Goal: Task Accomplishment & Management: Complete application form

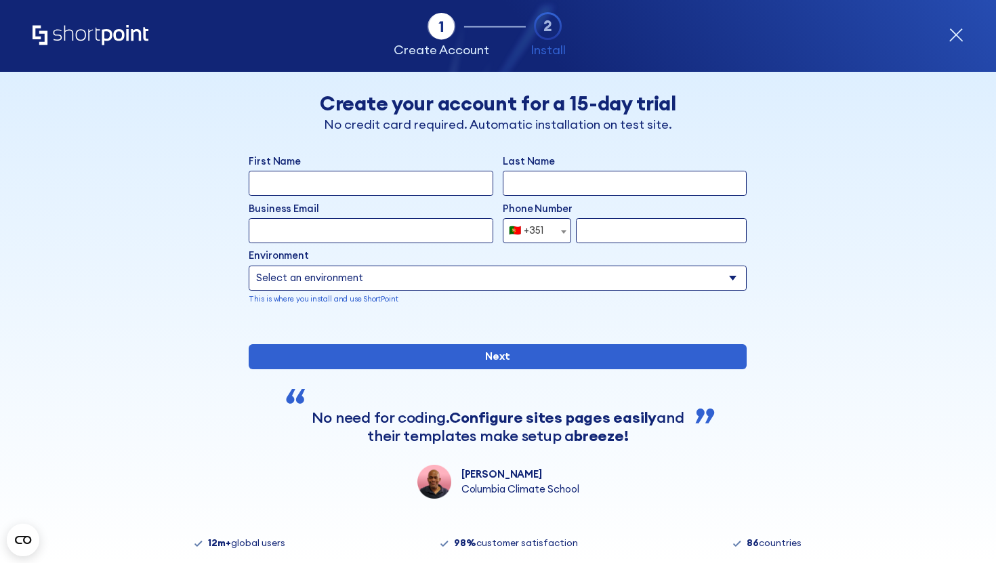
select select "+351"
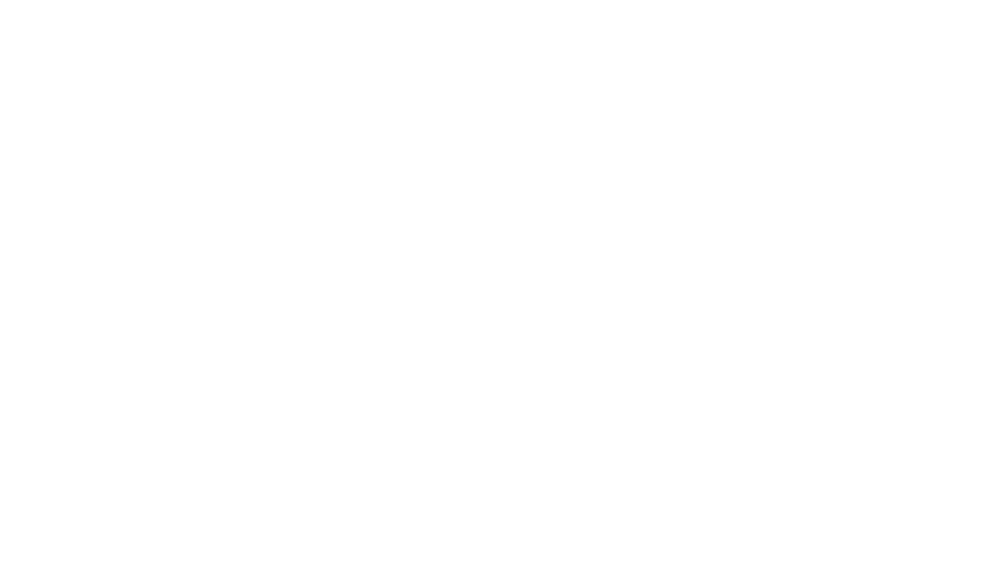
select select "+351"
